Goal: Obtain resource: Download file/media

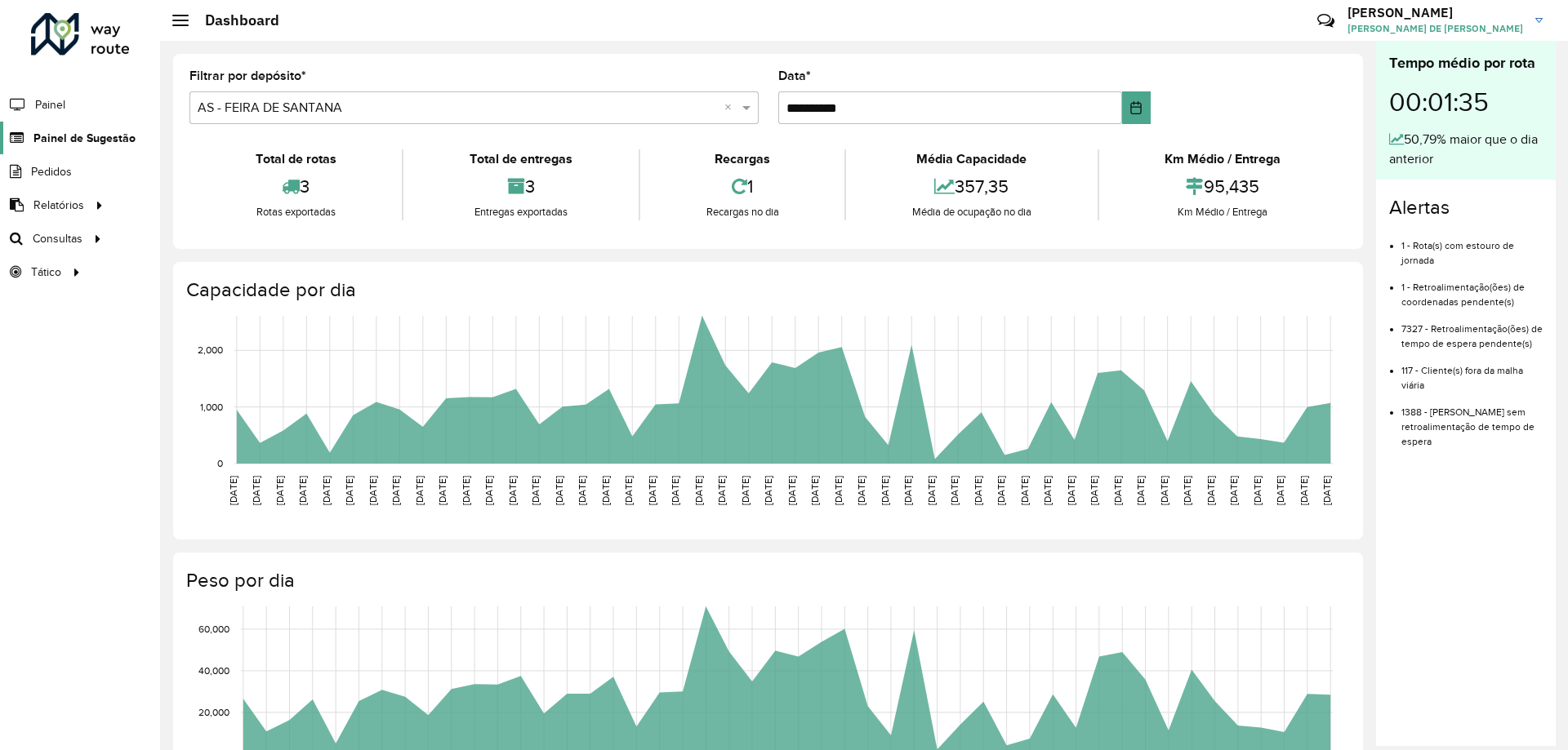
click at [59, 136] on span "Painel de Sugestão" at bounding box center [84, 138] width 102 height 18
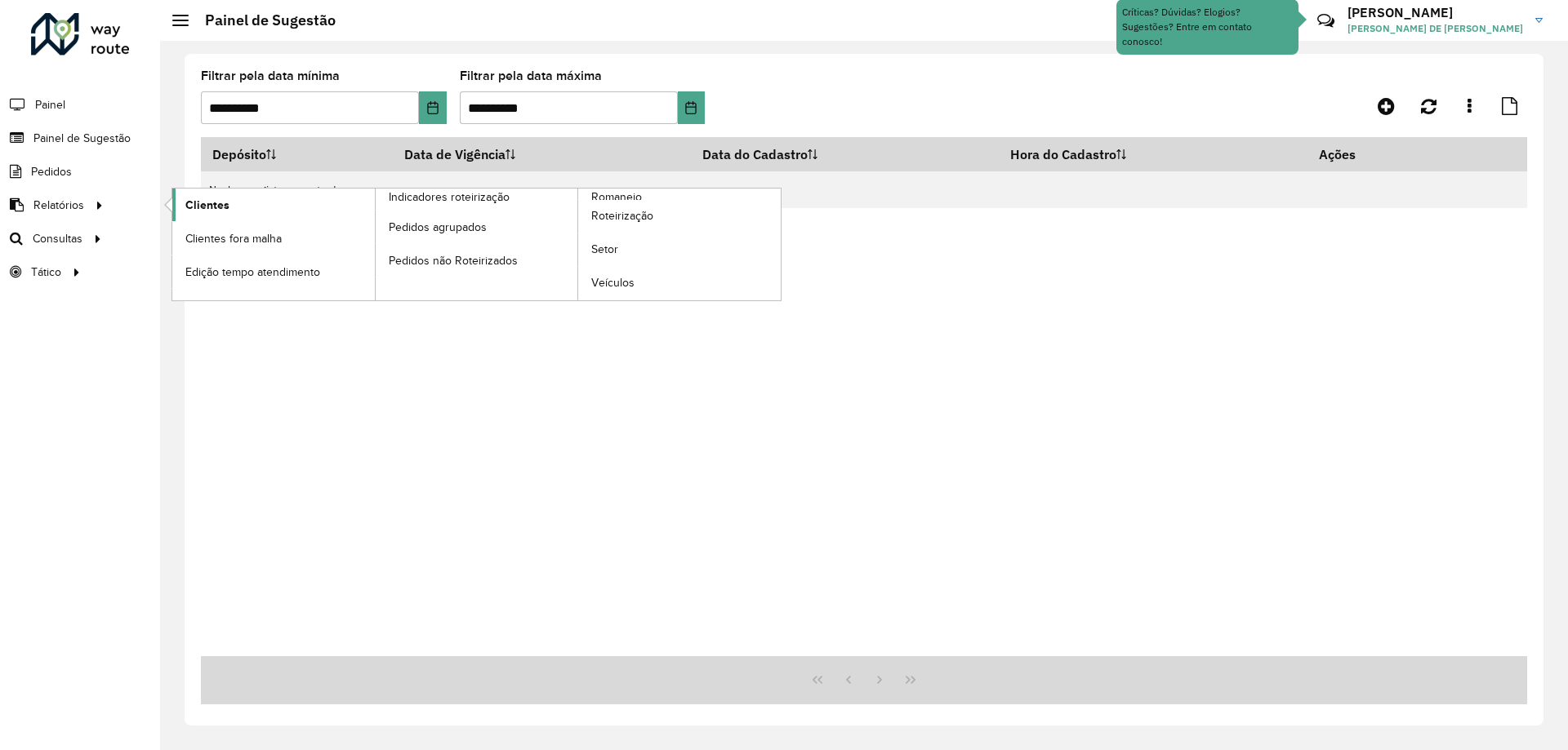
click at [281, 202] on link "Clientes" at bounding box center [273, 205] width 202 height 33
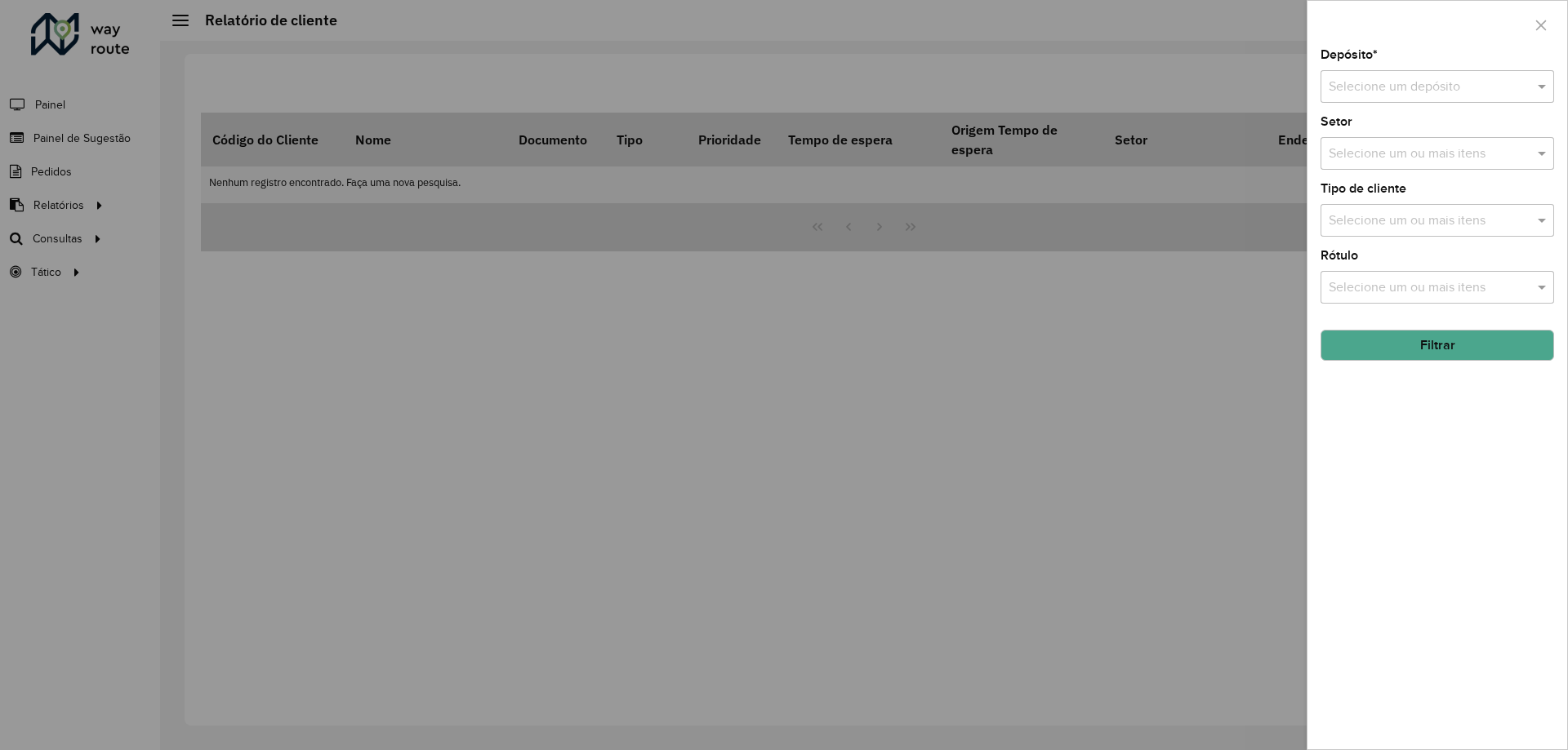
click at [1382, 79] on input "text" at bounding box center [1420, 87] width 185 height 19
click at [1364, 161] on span "CDD Feira [PERSON_NAME]" at bounding box center [1408, 161] width 161 height 14
click at [1377, 346] on button "Filtrar" at bounding box center [1437, 344] width 233 height 31
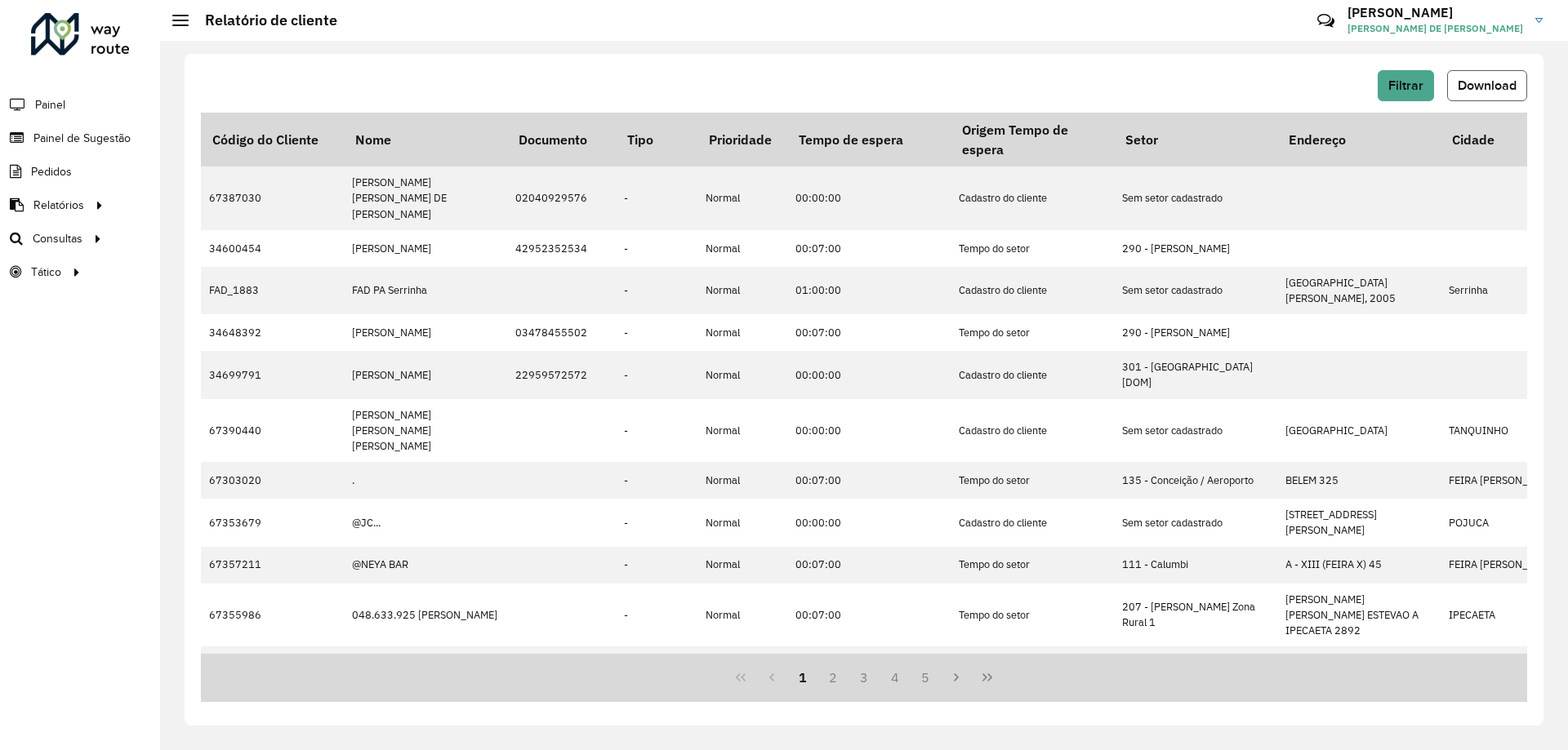
click at [1497, 80] on span "Download" at bounding box center [1487, 85] width 59 height 14
